Goal: Information Seeking & Learning: Learn about a topic

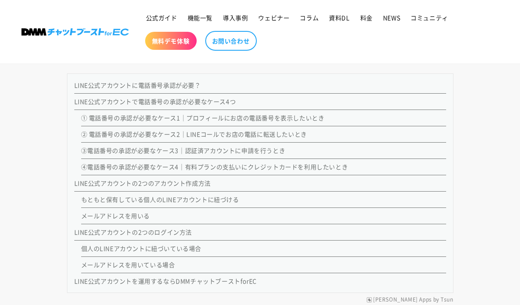
scroll to position [696, 0]
click at [164, 149] on link "③電話番号の承認が必要なケース3｜認証済アカウントに申請を行うとき" at bounding box center [183, 151] width 204 height 9
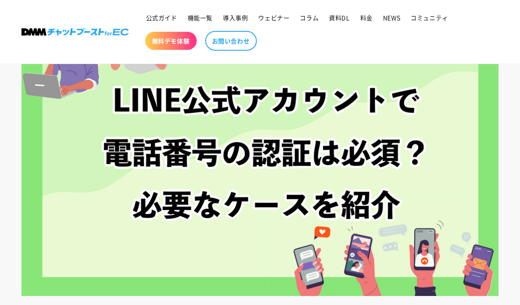
scroll to position [111, 0]
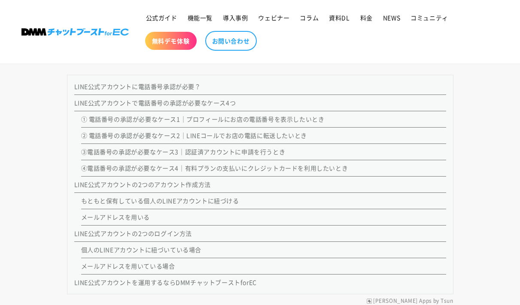
scroll to position [428, 0]
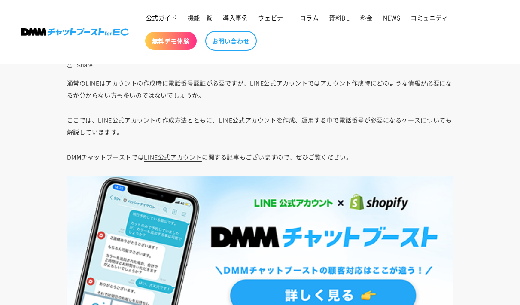
click at [168, 158] on link "LINE公式アカウント" at bounding box center [173, 157] width 58 height 9
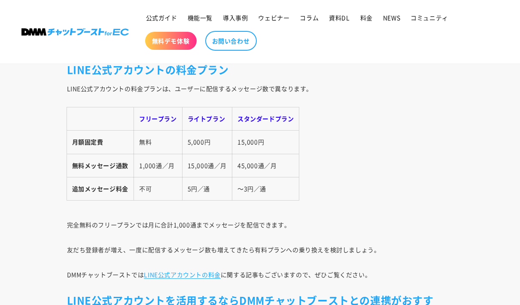
scroll to position [2564, 0]
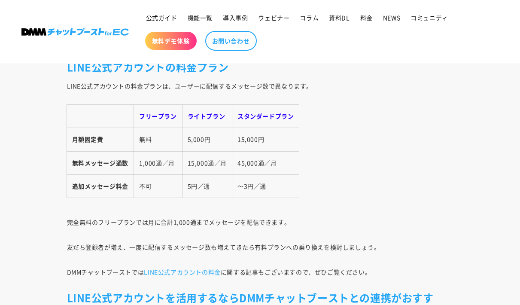
drag, startPoint x: 311, startPoint y: 197, endPoint x: 58, endPoint y: 101, distance: 270.2
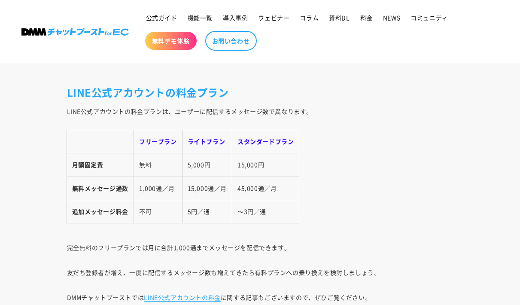
scroll to position [2547, 0]
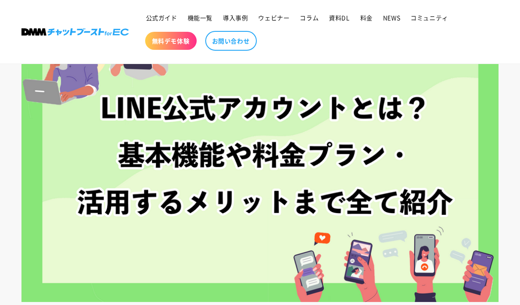
scroll to position [119, 0]
